Goal: Task Accomplishment & Management: Use online tool/utility

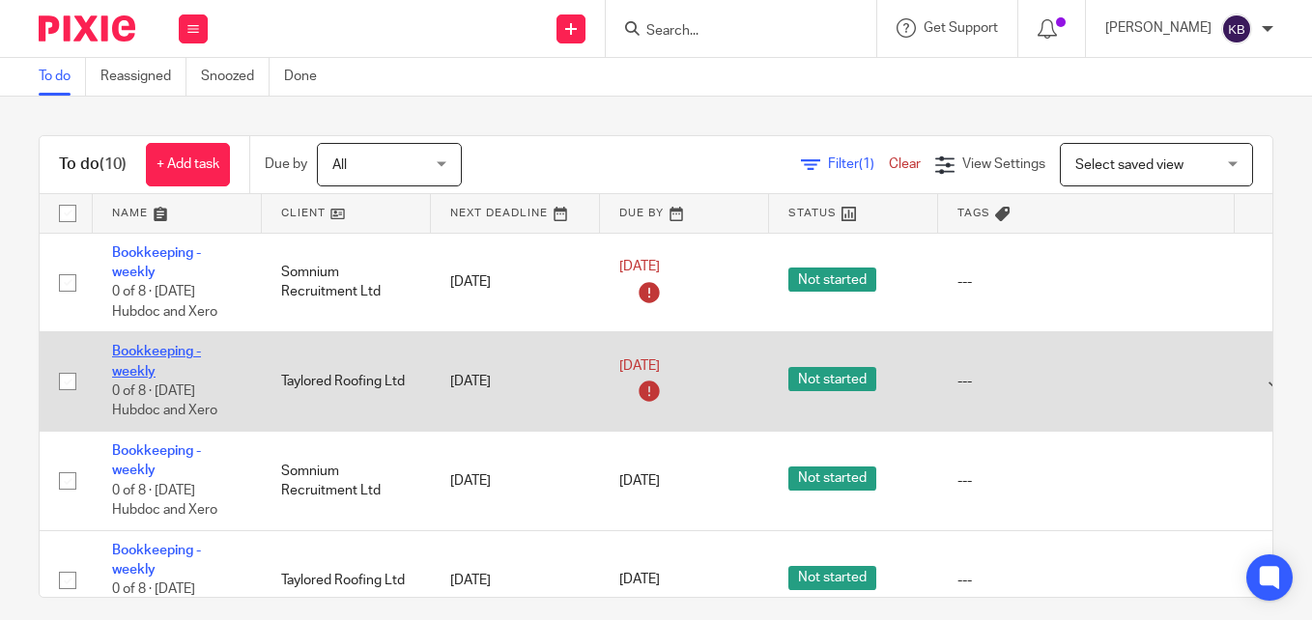
click at [131, 349] on link "Bookkeeping - weekly" at bounding box center [156, 361] width 89 height 33
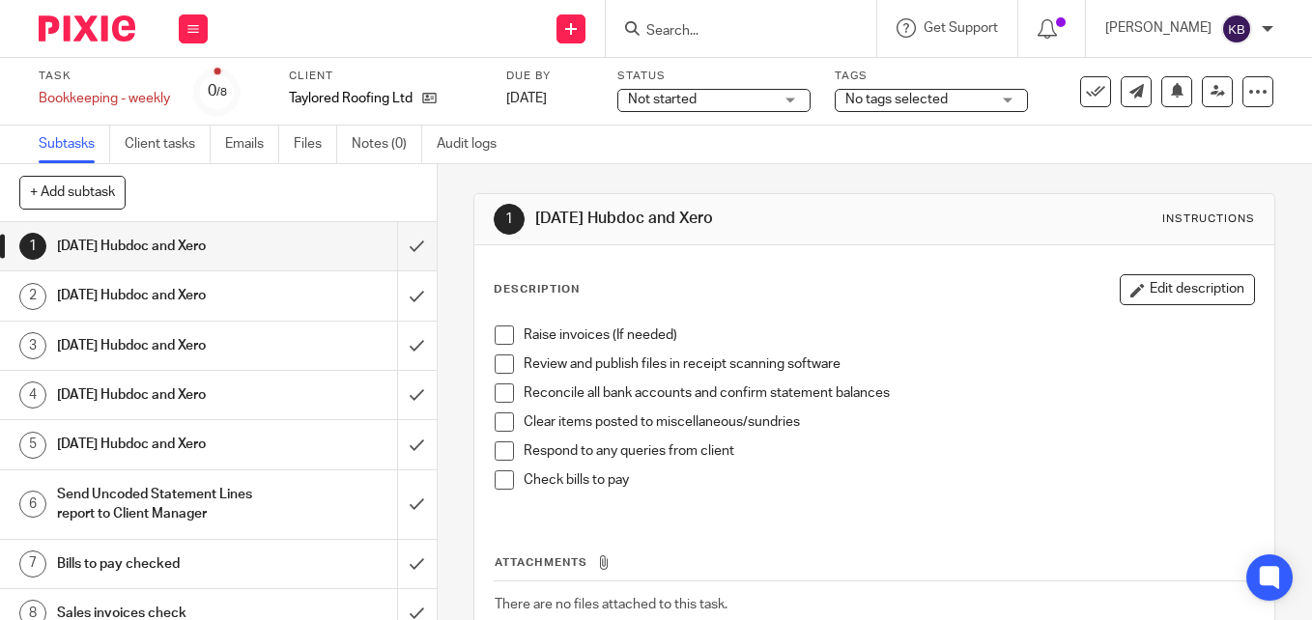
drag, startPoint x: 498, startPoint y: 334, endPoint x: 498, endPoint y: 363, distance: 29.0
click at [498, 335] on span at bounding box center [504, 335] width 19 height 19
click at [498, 363] on span at bounding box center [504, 364] width 19 height 19
drag, startPoint x: 500, startPoint y: 390, endPoint x: 501, endPoint y: 414, distance: 23.2
click at [501, 393] on span at bounding box center [504, 393] width 19 height 19
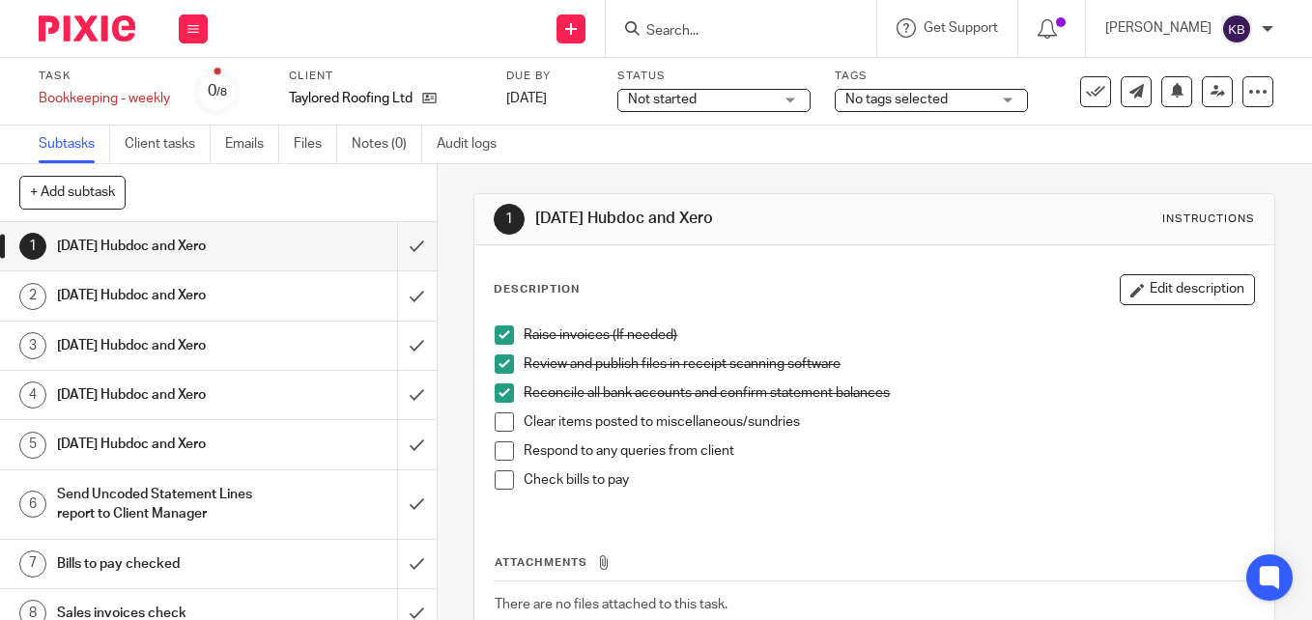
click at [500, 429] on span at bounding box center [504, 422] width 19 height 19
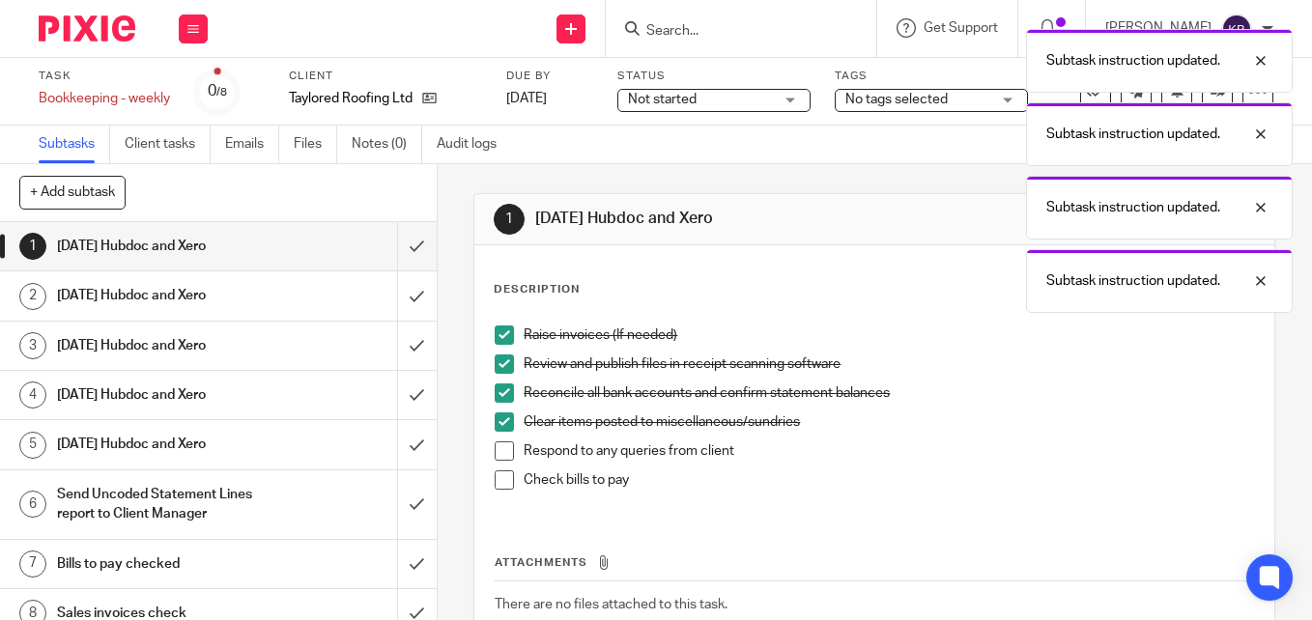
click at [498, 481] on span at bounding box center [504, 480] width 19 height 19
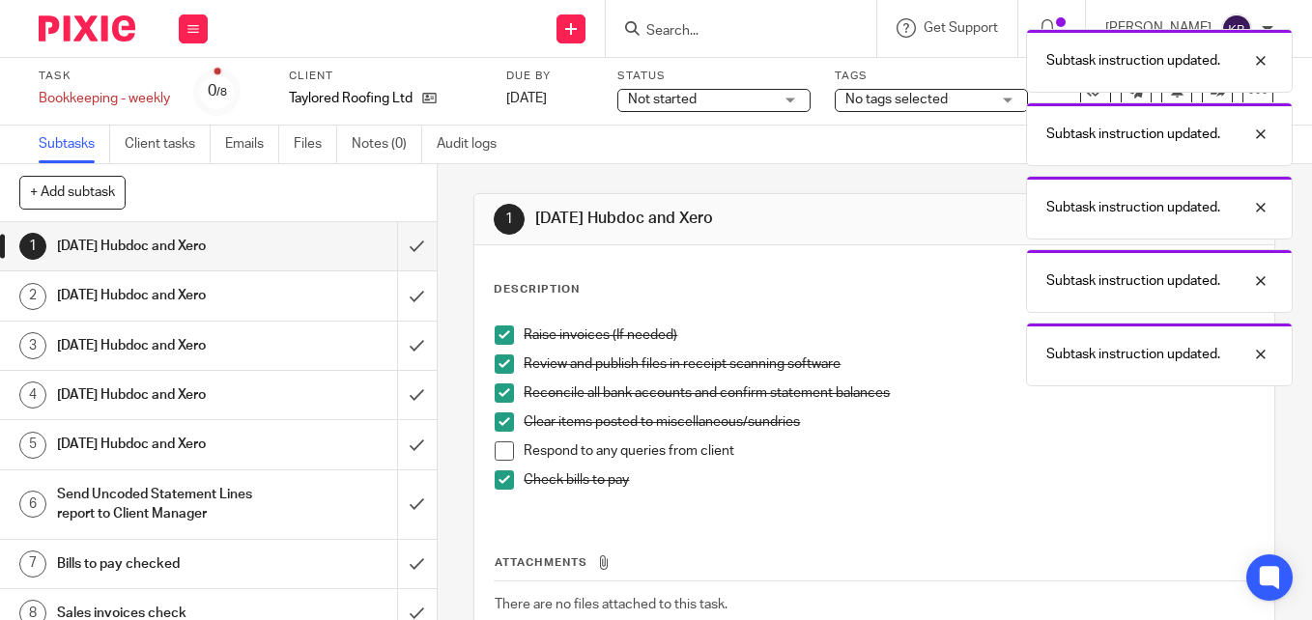
click at [501, 447] on span at bounding box center [504, 451] width 19 height 19
click at [744, 100] on div "Subtask instruction updated. Subtask instruction updated. Subtask instruction u…" at bounding box center [974, 202] width 637 height 367
click at [772, 100] on div "Subtask instruction updated. Subtask instruction updated. Subtask instruction u…" at bounding box center [974, 202] width 637 height 367
click at [941, 100] on div "Subtask instruction updated. Subtask instruction updated. Subtask instruction u…" at bounding box center [974, 202] width 637 height 367
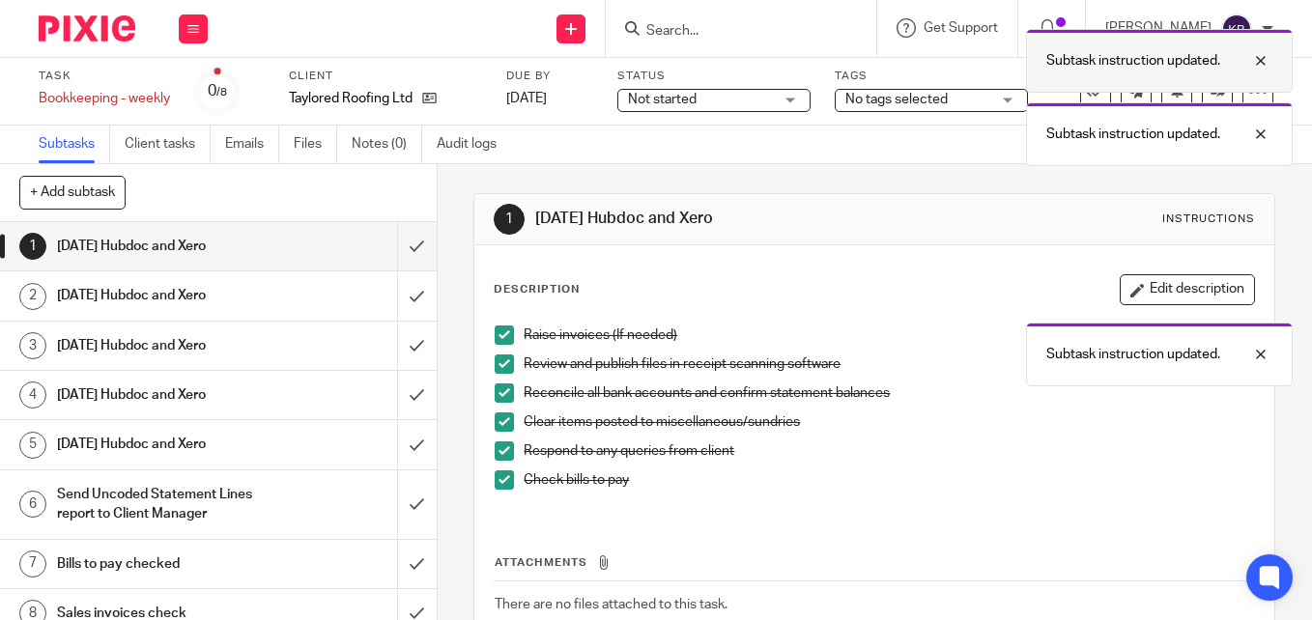
click at [1265, 53] on div at bounding box center [1246, 60] width 52 height 23
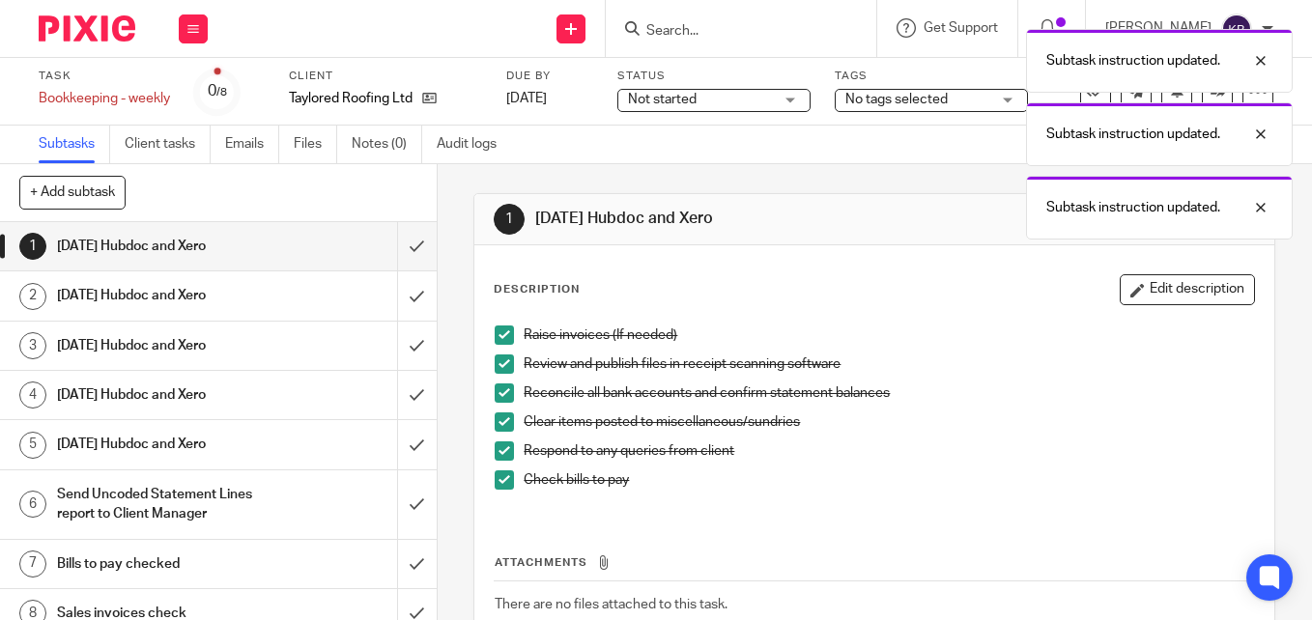
click at [966, 102] on div "Subtask instruction updated. Subtask instruction updated. Subtask instruction u…" at bounding box center [974, 129] width 637 height 220
click at [964, 97] on div "Subtask instruction updated. Subtask instruction updated. Subtask instruction u…" at bounding box center [974, 129] width 637 height 220
click at [727, 102] on div "Subtask instruction updated. Subtask instruction updated. Subtask instruction u…" at bounding box center [974, 129] width 637 height 220
click at [799, 102] on div "Subtask instruction updated. Subtask instruction updated. Subtask instruction u…" at bounding box center [974, 129] width 637 height 220
click at [393, 246] on input "submit" at bounding box center [218, 246] width 437 height 48
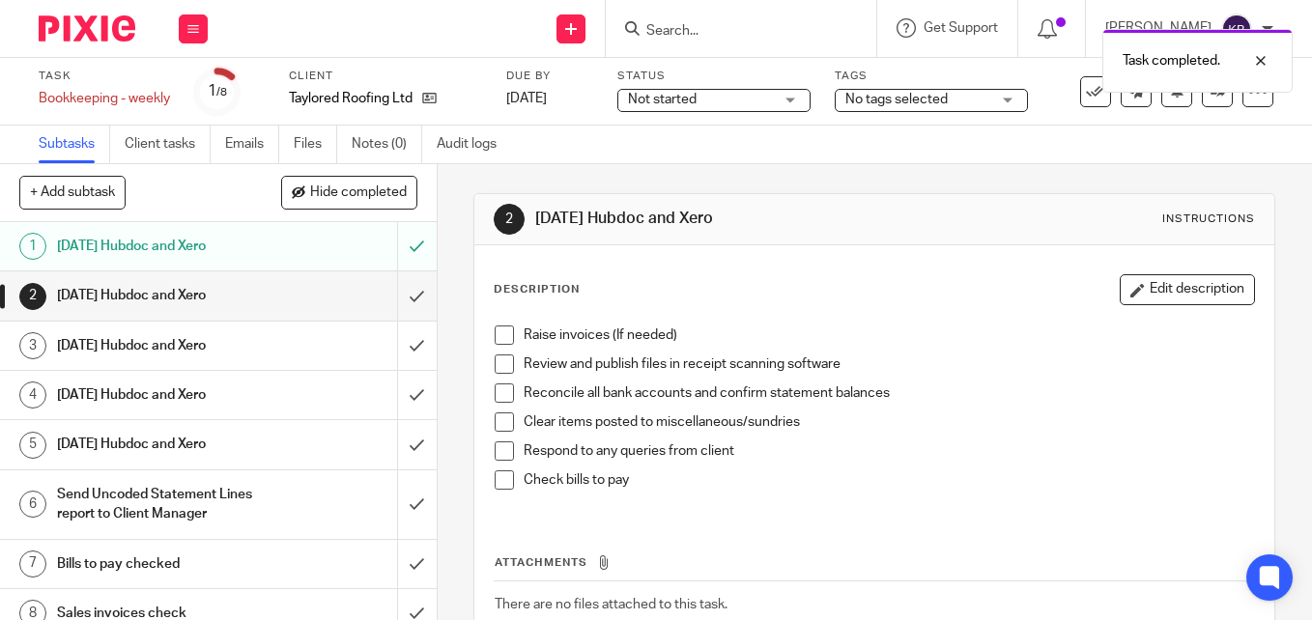
click at [500, 336] on span at bounding box center [504, 335] width 19 height 19
click at [497, 369] on span at bounding box center [504, 364] width 19 height 19
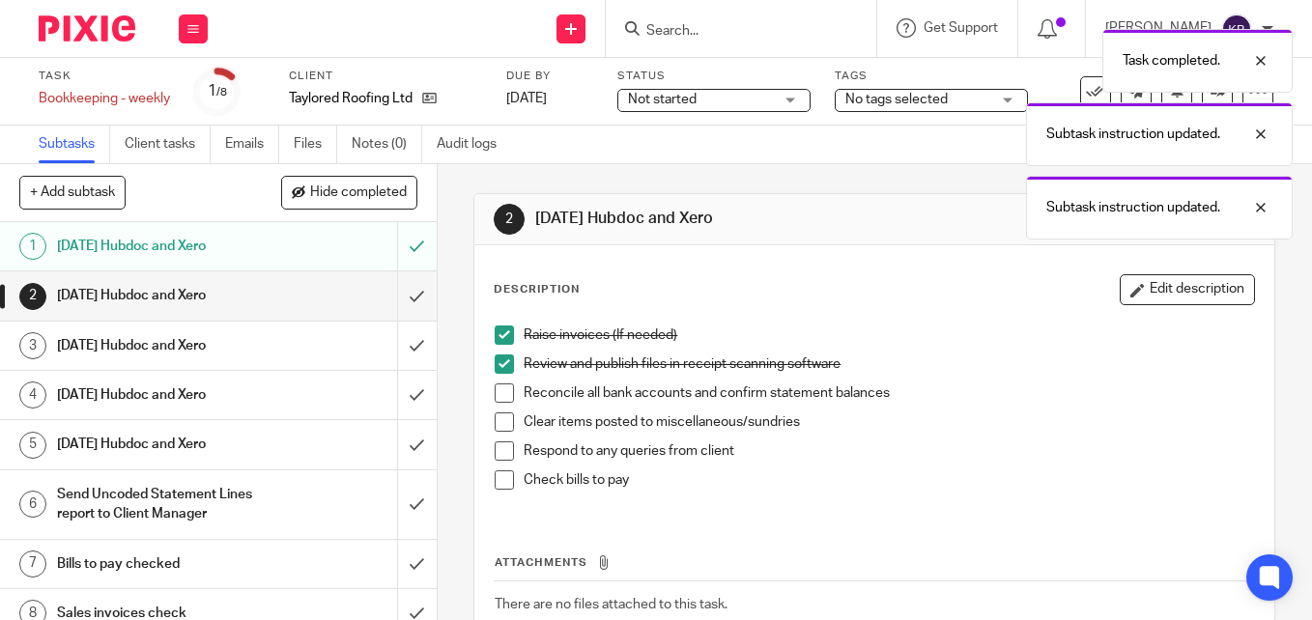
click at [499, 425] on span at bounding box center [504, 422] width 19 height 19
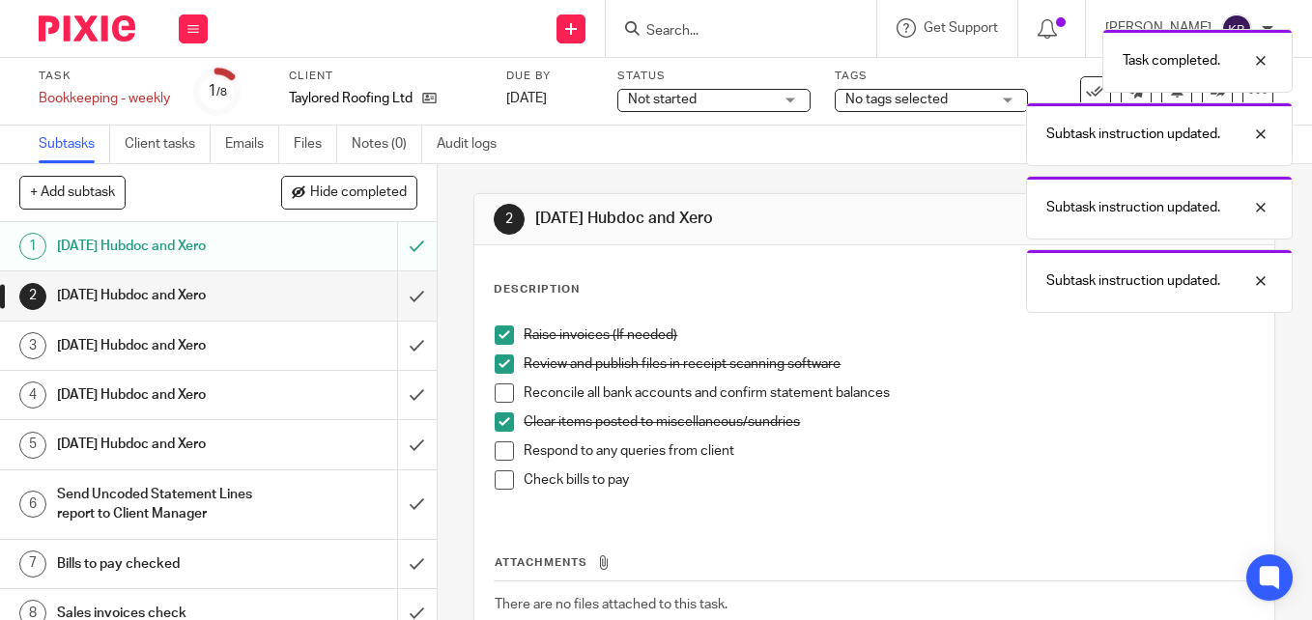
click at [498, 394] on span at bounding box center [504, 393] width 19 height 19
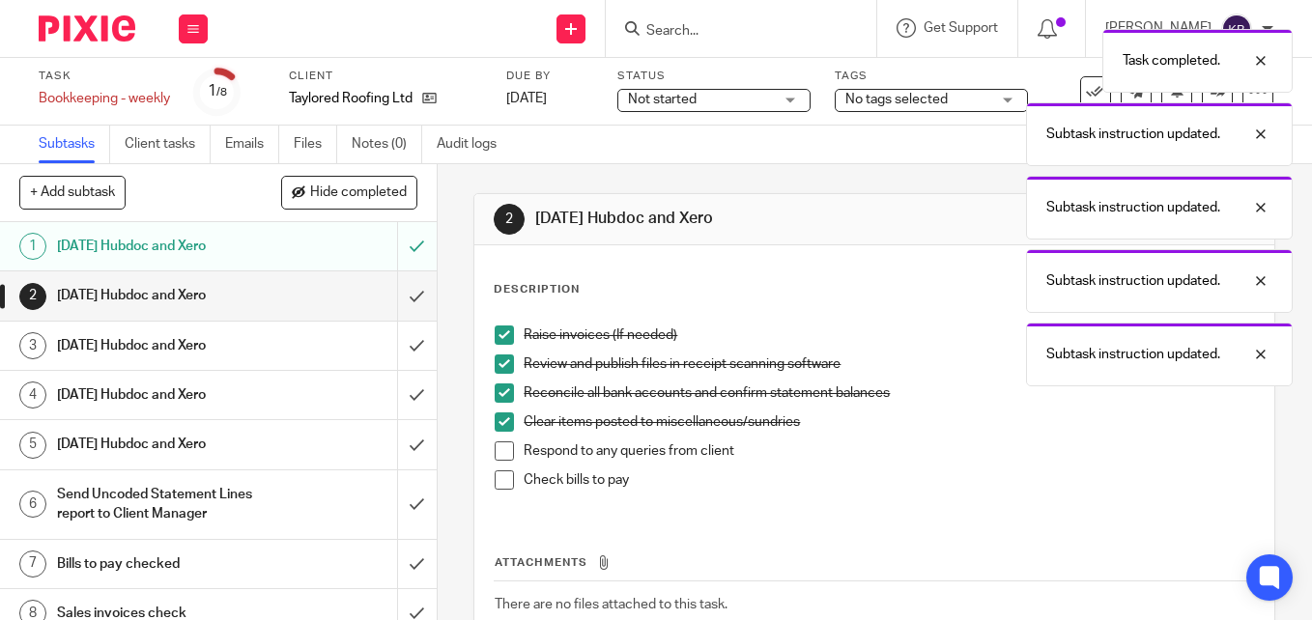
click at [495, 451] on span at bounding box center [504, 451] width 19 height 19
click at [497, 479] on span at bounding box center [504, 480] width 19 height 19
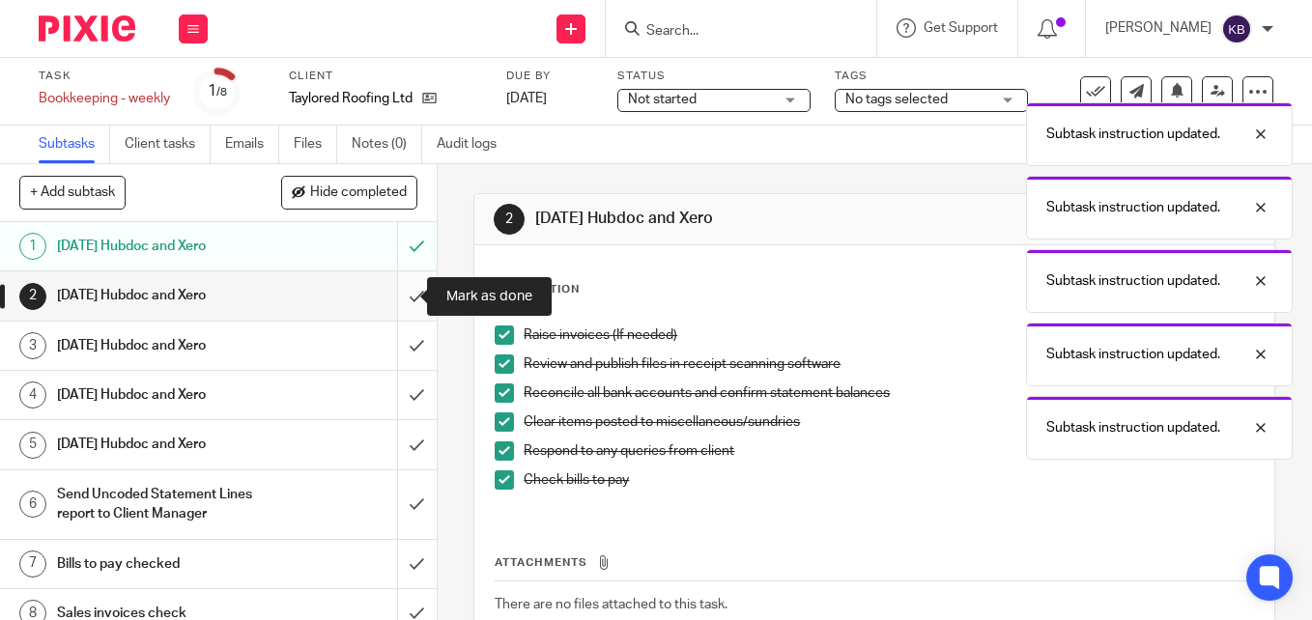
click at [397, 297] on input "submit" at bounding box center [218, 295] width 437 height 48
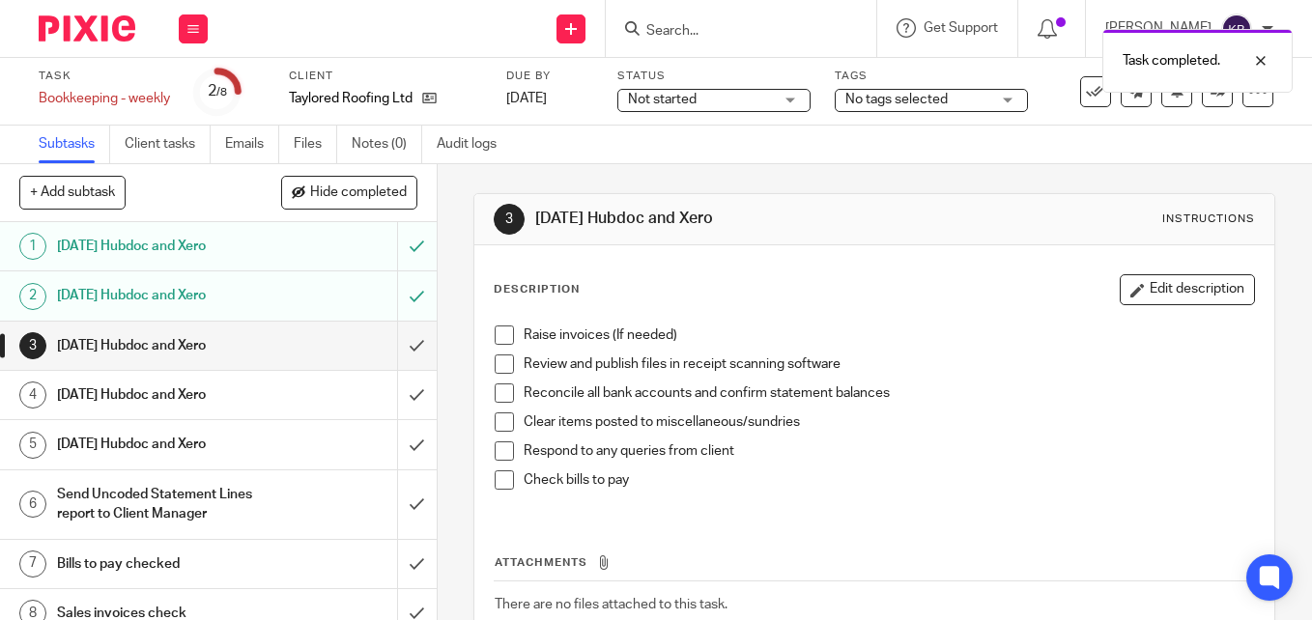
click at [498, 339] on span at bounding box center [504, 335] width 19 height 19
click at [500, 364] on span at bounding box center [504, 364] width 19 height 19
click at [498, 390] on span at bounding box center [504, 393] width 19 height 19
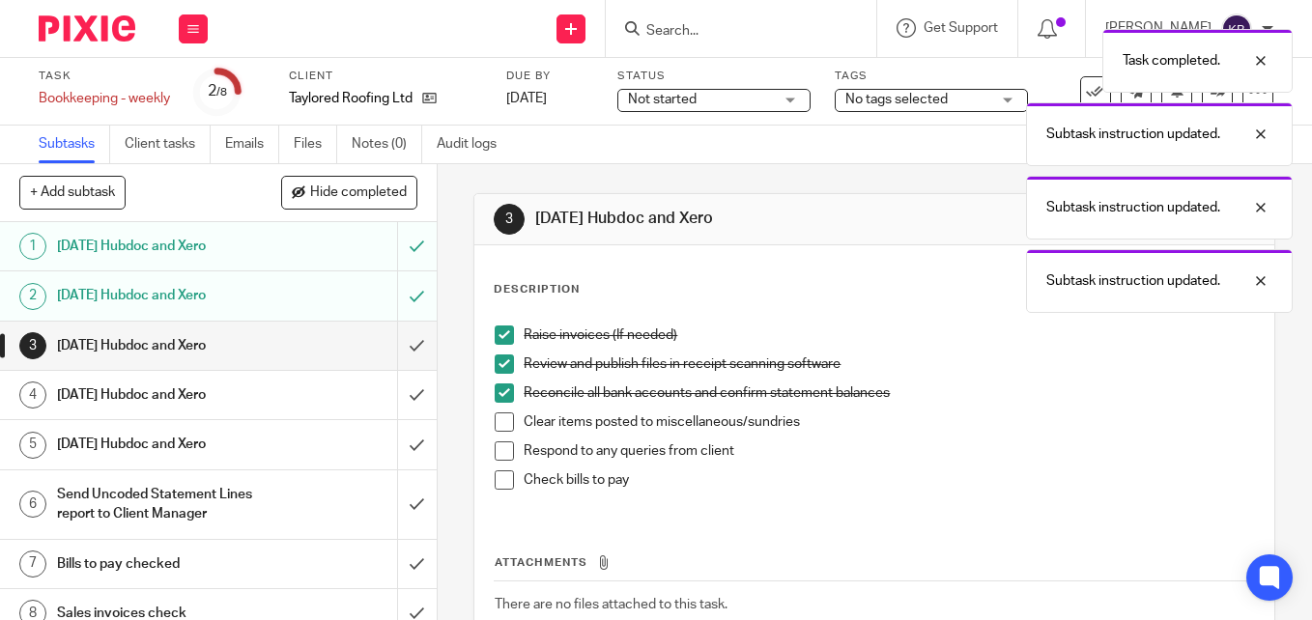
drag, startPoint x: 499, startPoint y: 415, endPoint x: 496, endPoint y: 447, distance: 32.0
click at [499, 416] on span at bounding box center [504, 422] width 19 height 19
click at [496, 451] on span at bounding box center [504, 451] width 19 height 19
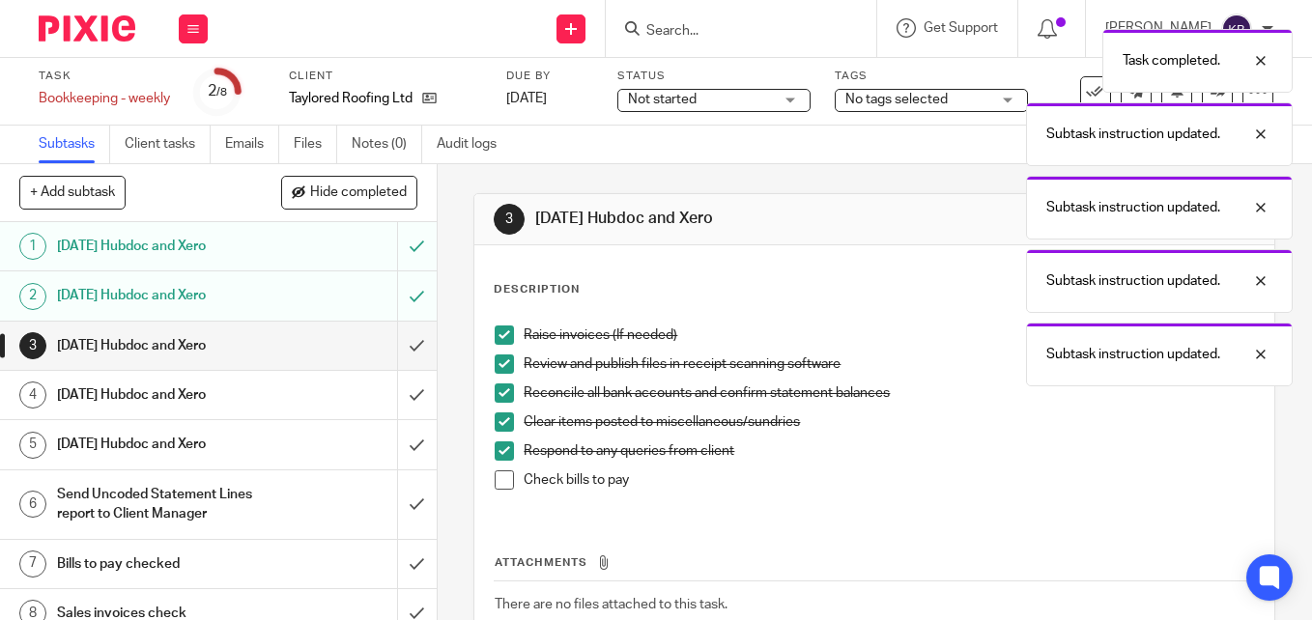
click at [502, 481] on span at bounding box center [504, 480] width 19 height 19
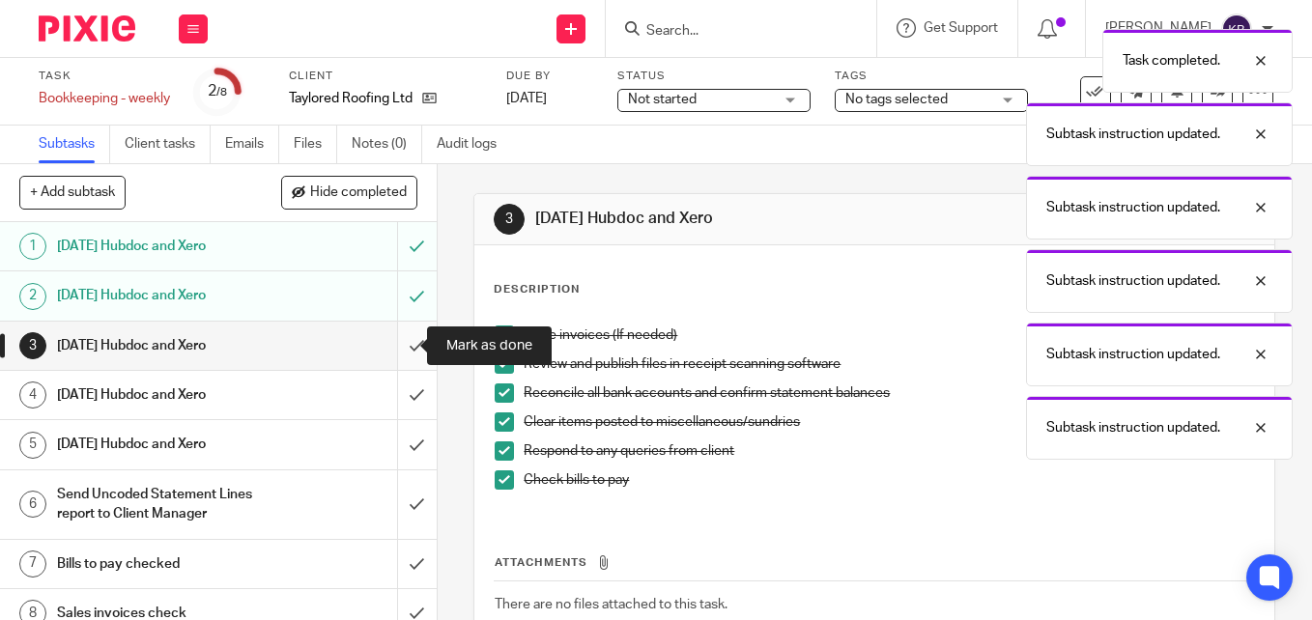
click at [403, 345] on input "submit" at bounding box center [218, 346] width 437 height 48
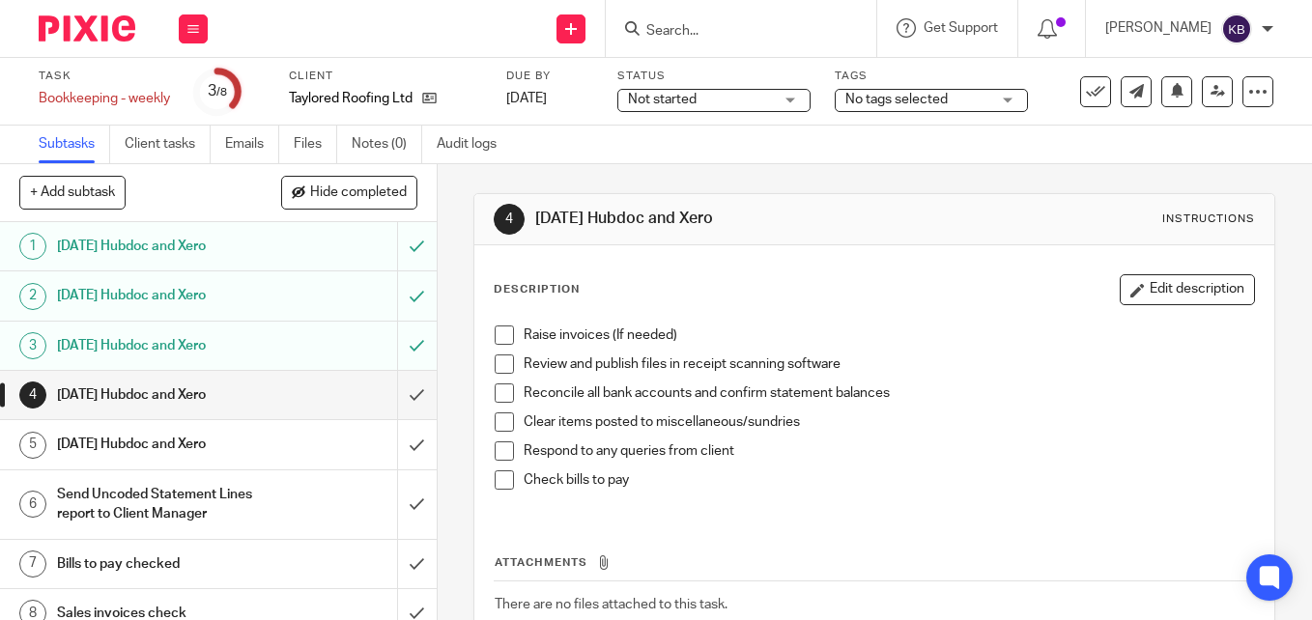
drag, startPoint x: 503, startPoint y: 336, endPoint x: 499, endPoint y: 353, distance: 17.1
click at [503, 337] on span at bounding box center [504, 335] width 19 height 19
click at [498, 370] on span at bounding box center [504, 364] width 19 height 19
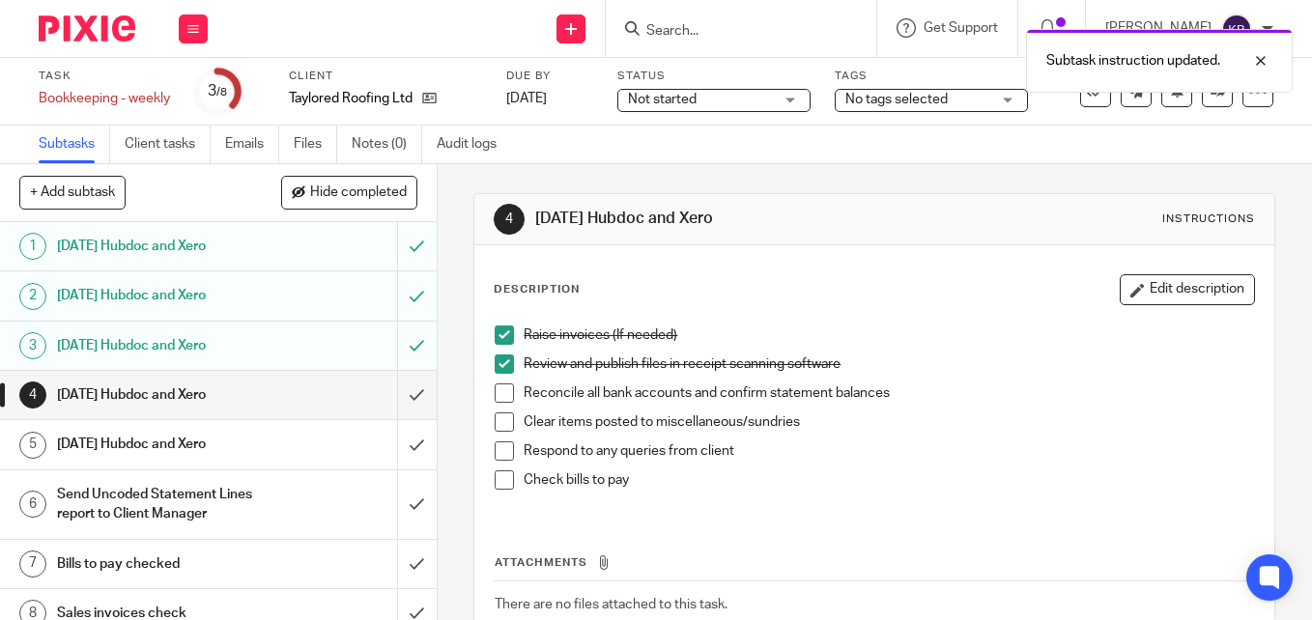
click at [500, 393] on span at bounding box center [504, 393] width 19 height 19
click at [497, 425] on span at bounding box center [504, 422] width 19 height 19
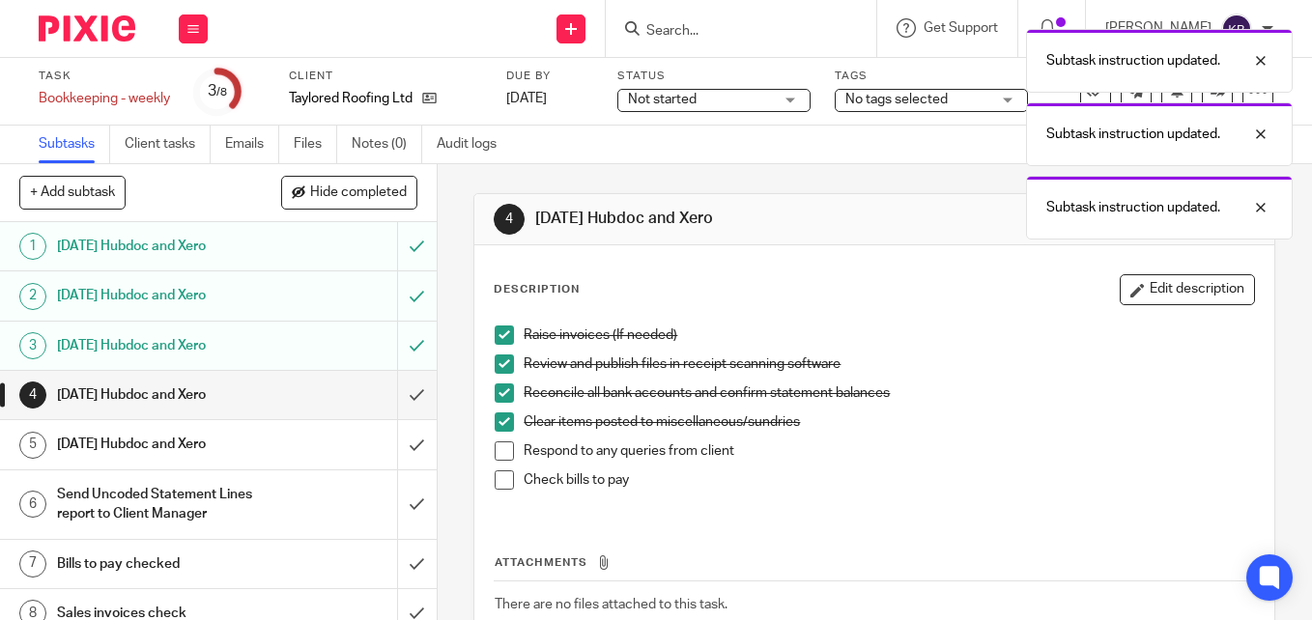
drag, startPoint x: 496, startPoint y: 453, endPoint x: 496, endPoint y: 486, distance: 32.9
click at [496, 455] on span at bounding box center [504, 451] width 19 height 19
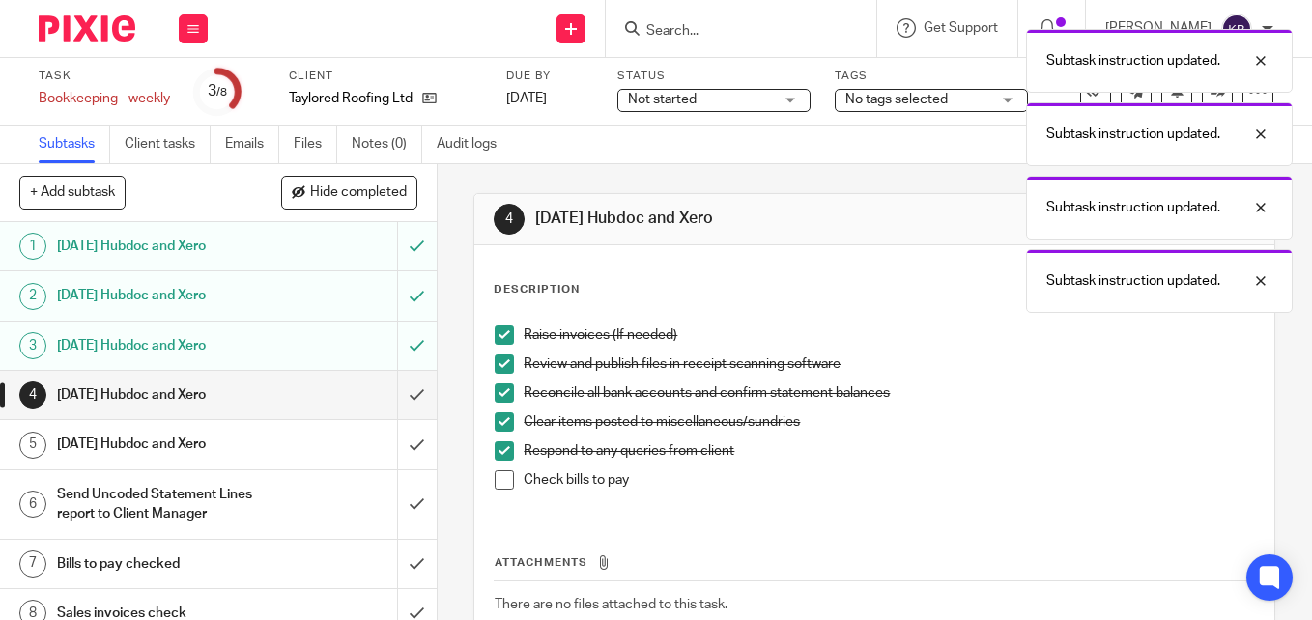
click at [496, 486] on span at bounding box center [504, 480] width 19 height 19
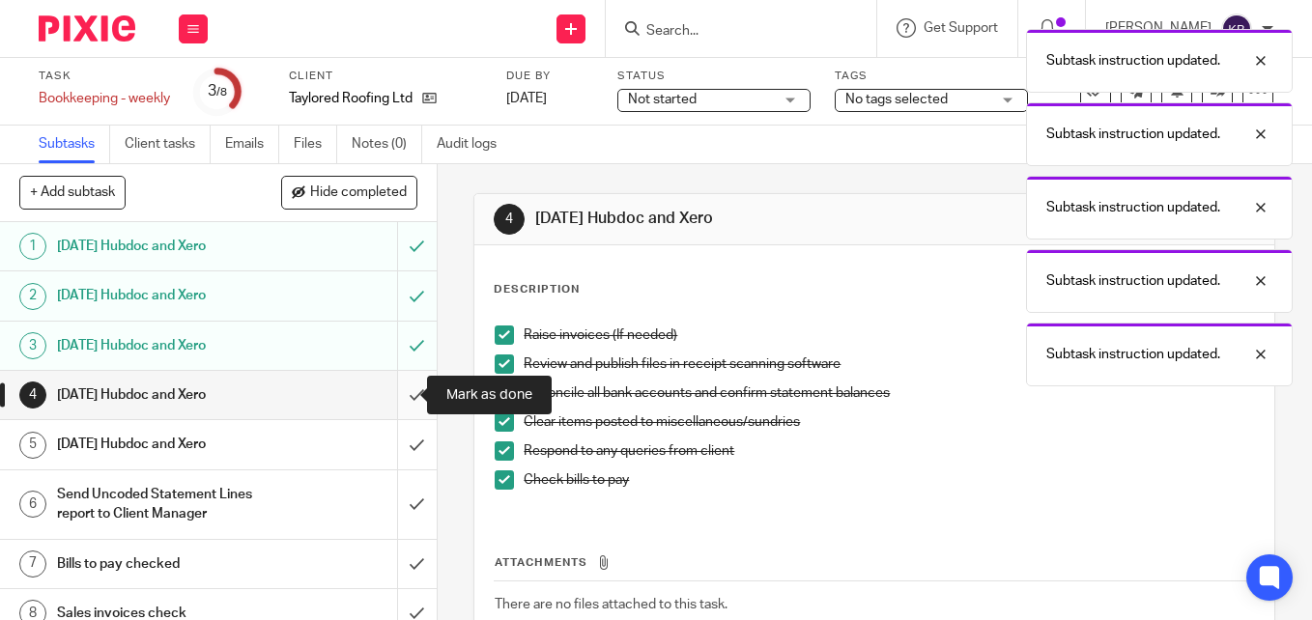
click at [402, 392] on input "submit" at bounding box center [218, 395] width 437 height 48
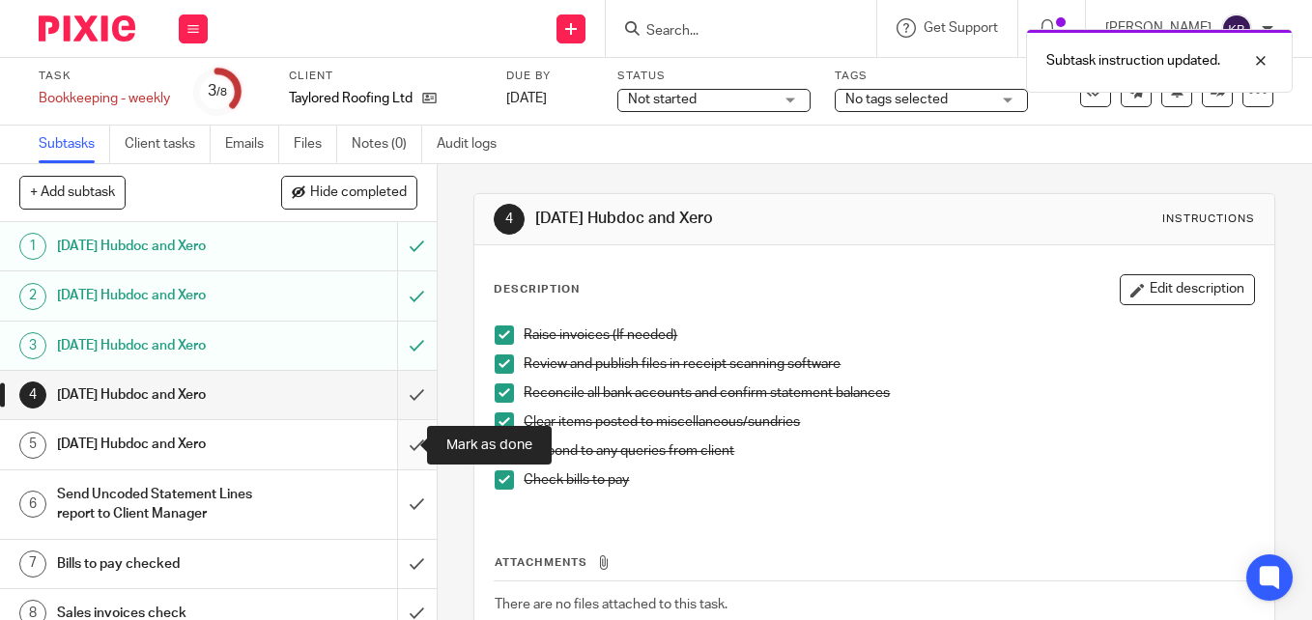
click at [399, 448] on input "submit" at bounding box center [218, 444] width 437 height 48
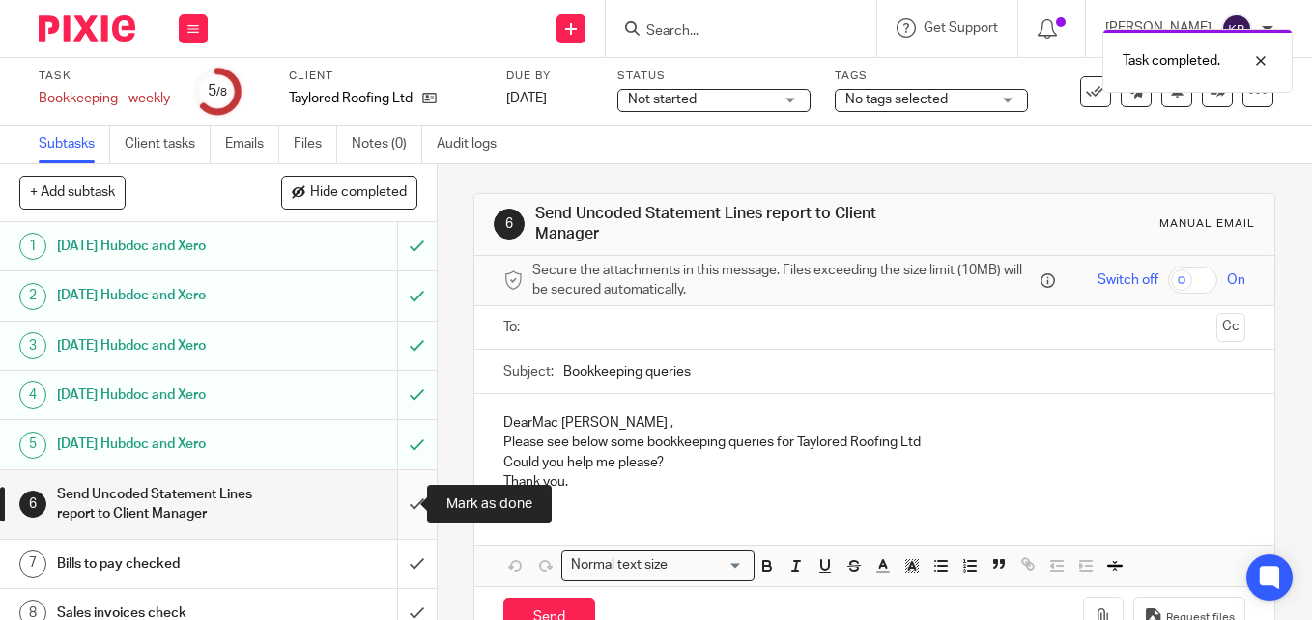
click at [391, 500] on input "submit" at bounding box center [218, 505] width 437 height 69
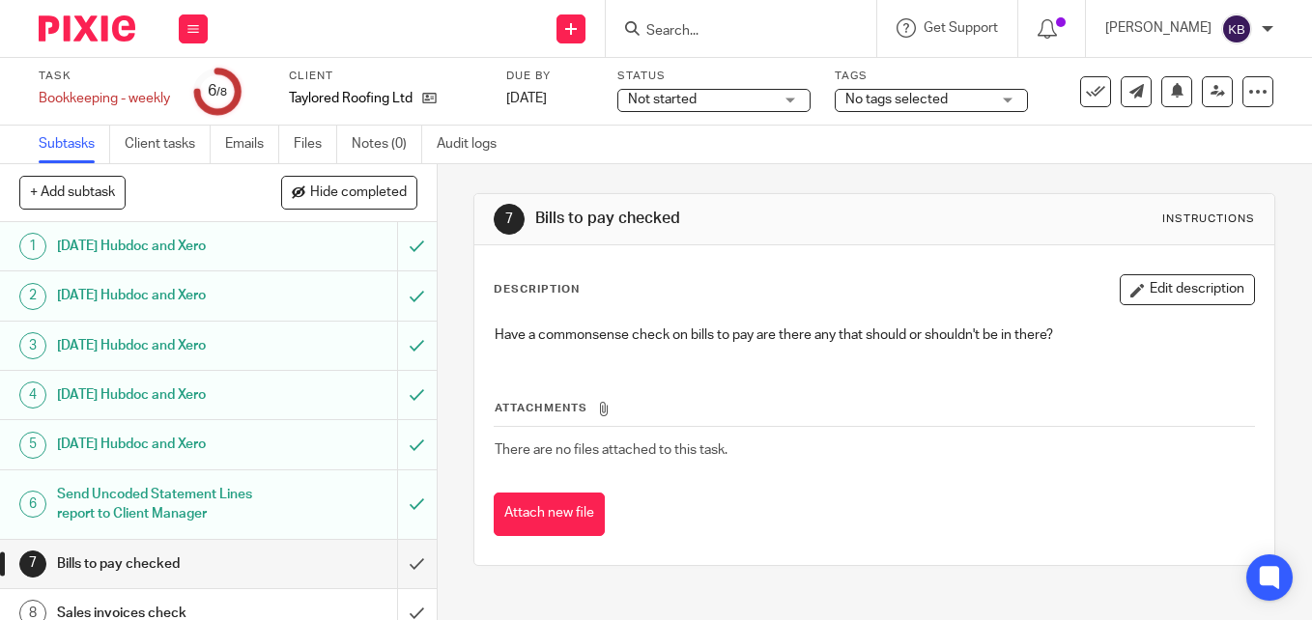
scroll to position [18, 0]
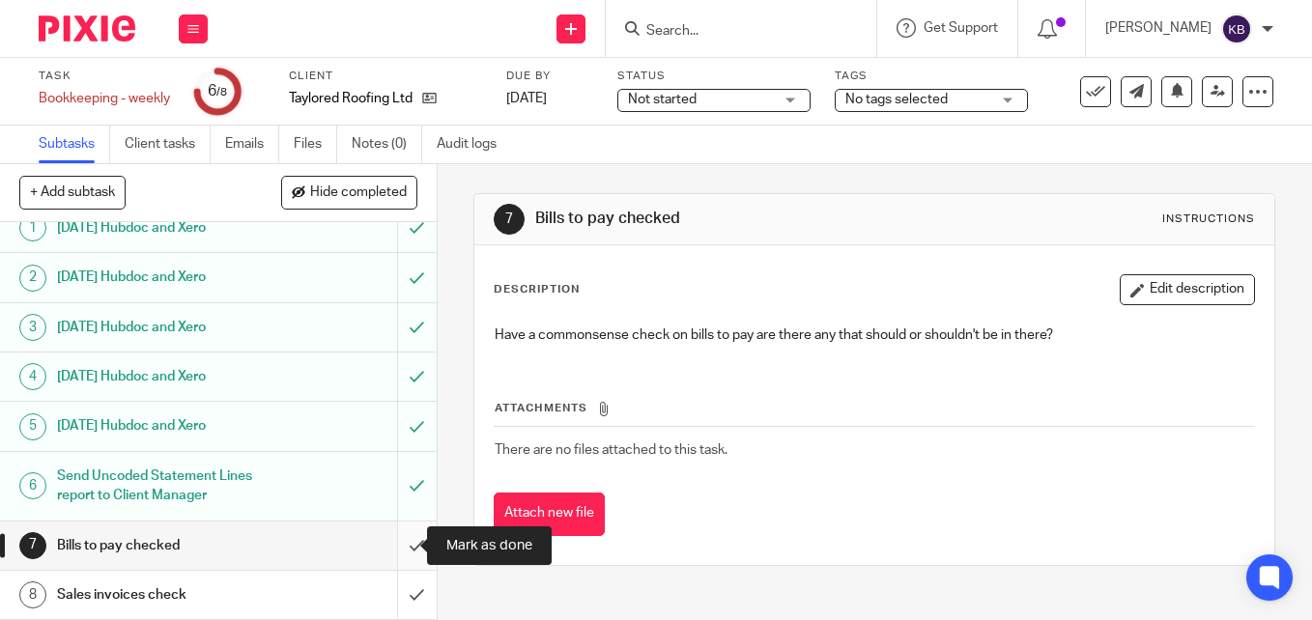
click at [396, 536] on input "submit" at bounding box center [218, 546] width 437 height 48
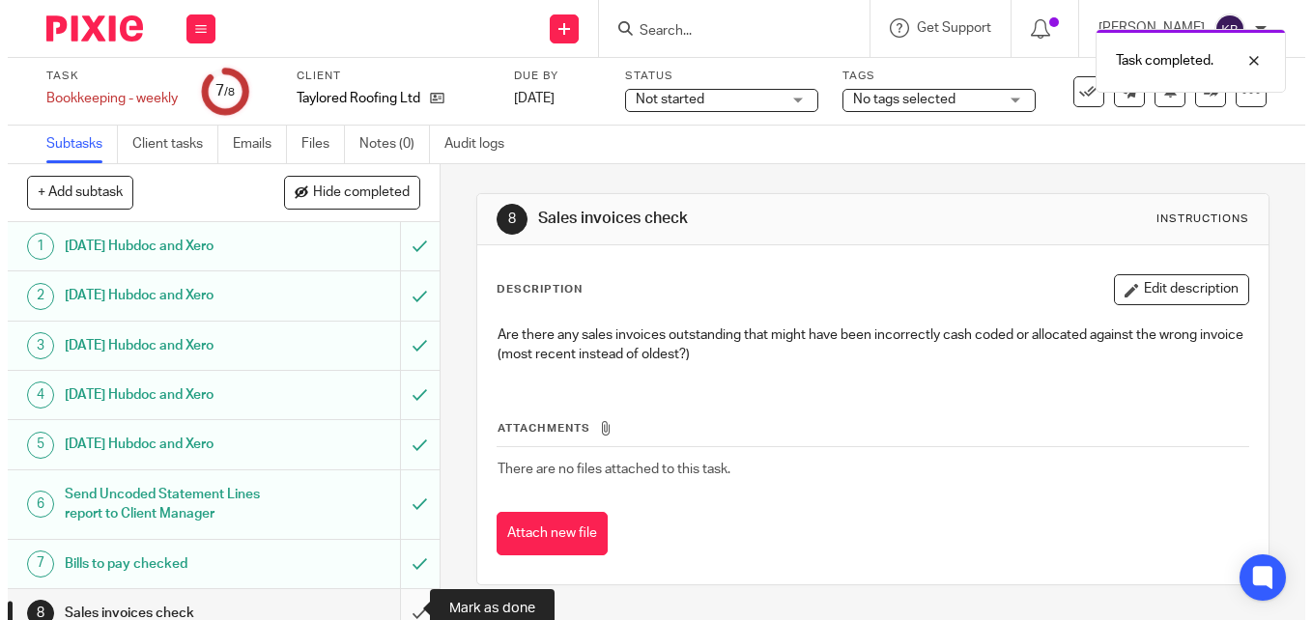
scroll to position [18, 0]
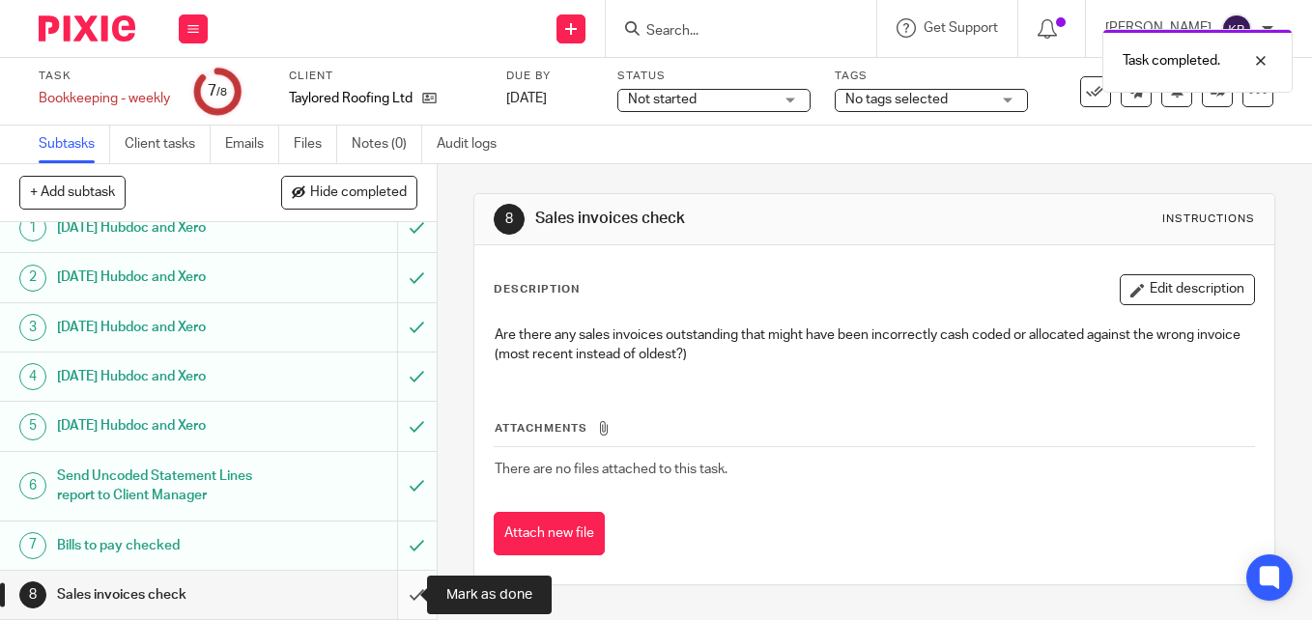
click at [402, 600] on input "submit" at bounding box center [218, 595] width 437 height 48
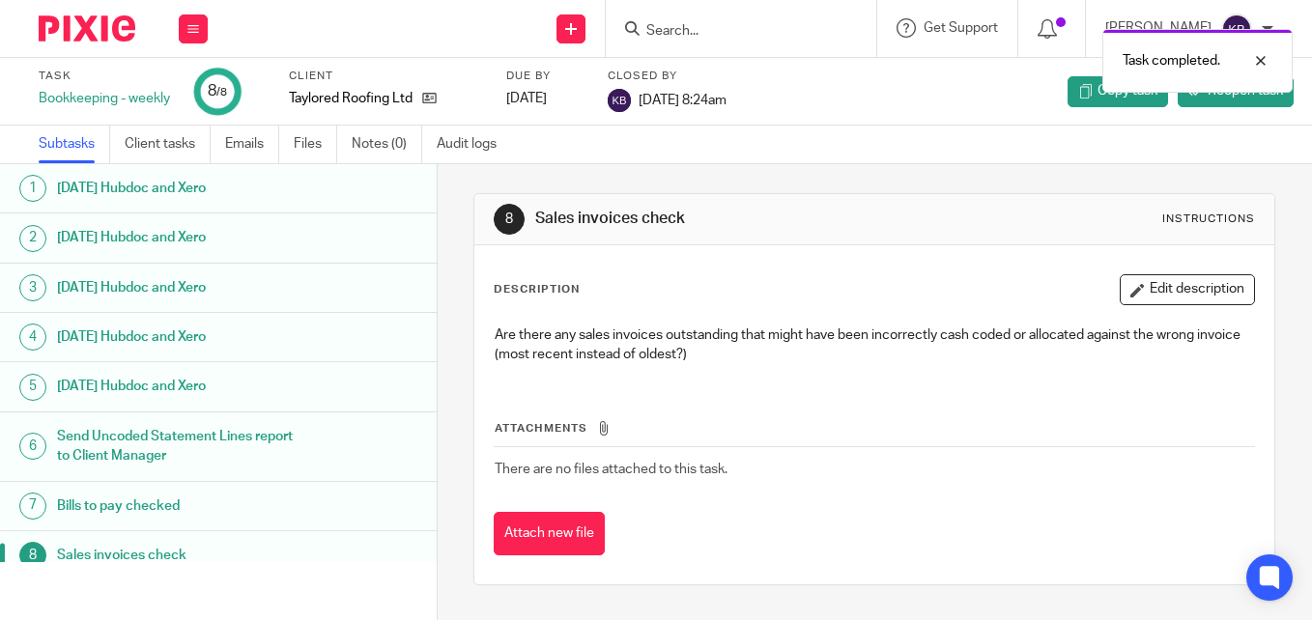
click at [93, 20] on img at bounding box center [87, 28] width 97 height 26
